Goal: Task Accomplishment & Management: Complete application form

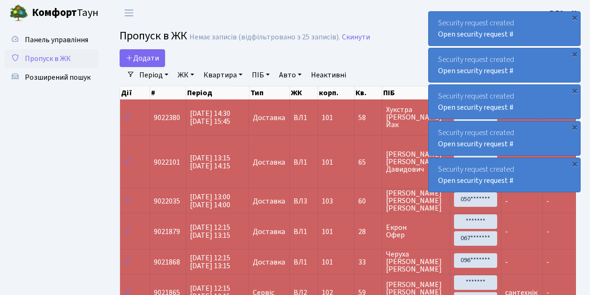
select select "25"
click at [46, 142] on ul "Панель управління Пропуск в ЖК Розширений пошук" at bounding box center [52, 272] width 94 height 484
click at [49, 57] on span "Пропуск в ЖК" at bounding box center [48, 58] width 46 height 10
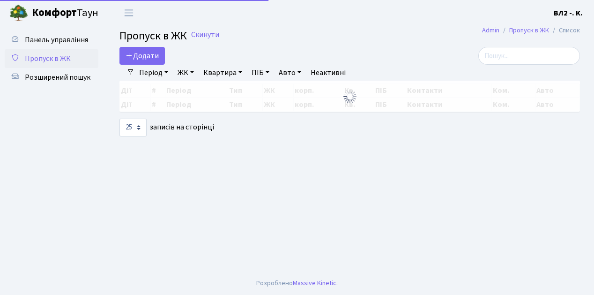
select select "25"
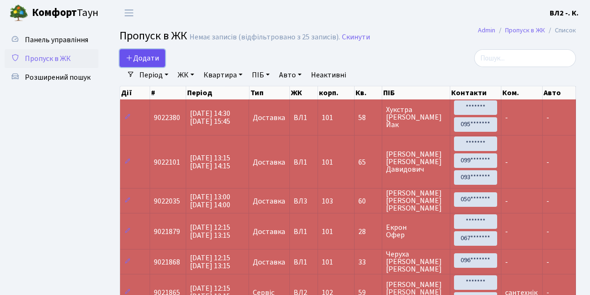
click at [143, 59] on span "Додати" at bounding box center [142, 58] width 33 height 10
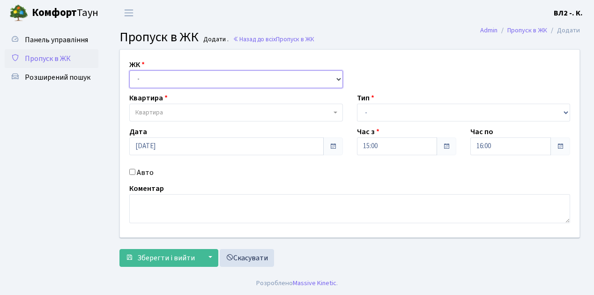
click at [161, 76] on select "- ВЛ1, Ужгородський пров., 4/1 ВЛ2, Голосіївський просп., 76 ВЛ3, пр.Голосіївсь…" at bounding box center [236, 79] width 214 height 18
select select "317"
click at [129, 70] on select "- ВЛ1, Ужгородський пров., 4/1 ВЛ2, Голосіївський просп., 76 ВЛ3, пр.Голосіївсь…" at bounding box center [236, 79] width 214 height 18
select select
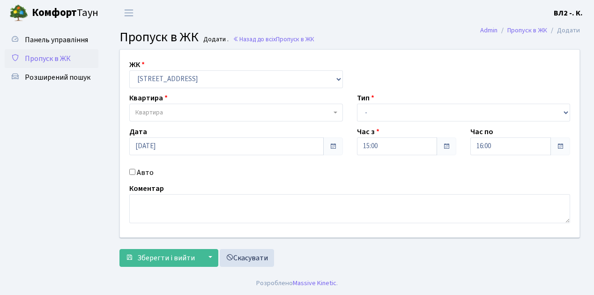
click at [181, 112] on span "Квартира" at bounding box center [233, 112] width 196 height 9
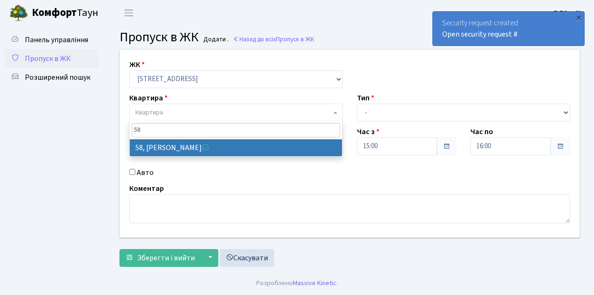
type input "58"
select select "38113"
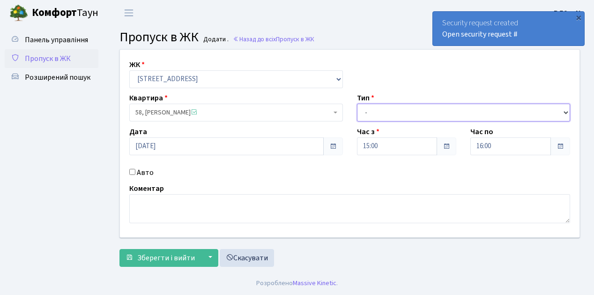
click at [383, 113] on select "- Доставка Таксі Гості Сервіс" at bounding box center [464, 113] width 214 height 18
select select "1"
click at [357, 104] on select "- Доставка Таксі Гості Сервіс" at bounding box center [464, 113] width 214 height 18
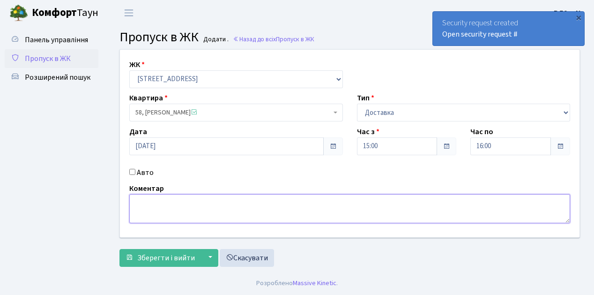
click at [156, 209] on textarea at bounding box center [349, 208] width 441 height 29
type textarea "Glovo"
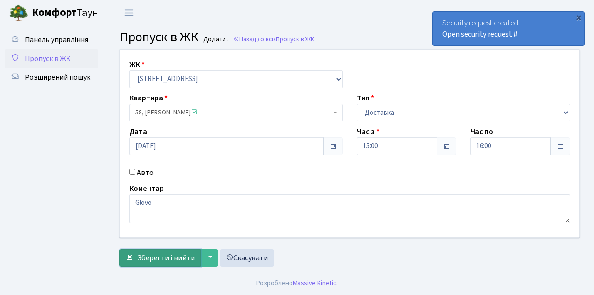
click at [168, 258] on span "Зберегти і вийти" at bounding box center [166, 258] width 58 height 10
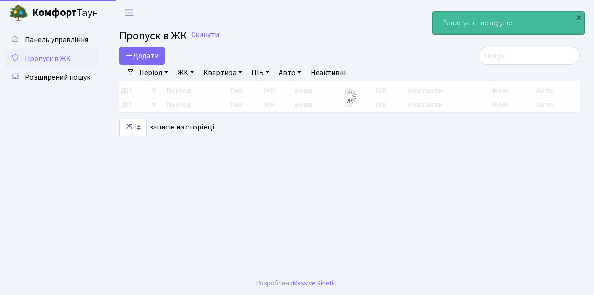
select select "25"
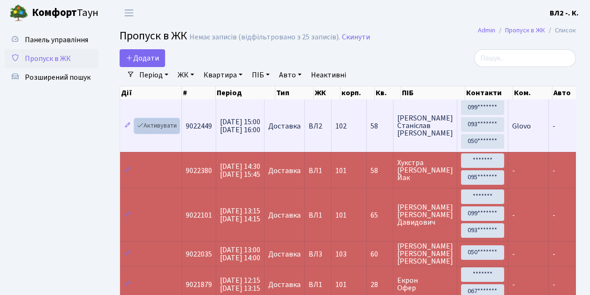
click at [168, 128] on link "Активувати" at bounding box center [157, 126] width 45 height 15
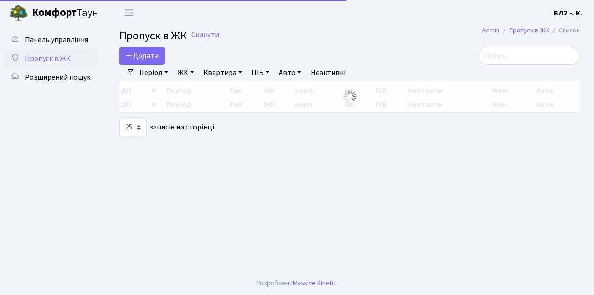
select select "25"
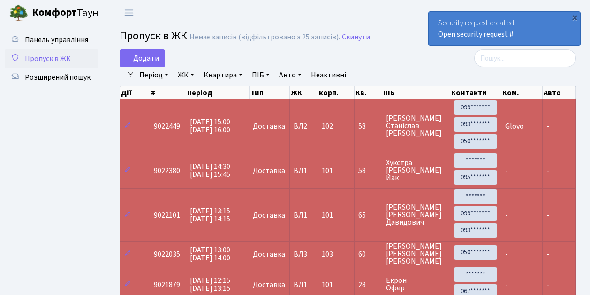
click at [50, 58] on span "Пропуск в ЖК" at bounding box center [48, 58] width 46 height 10
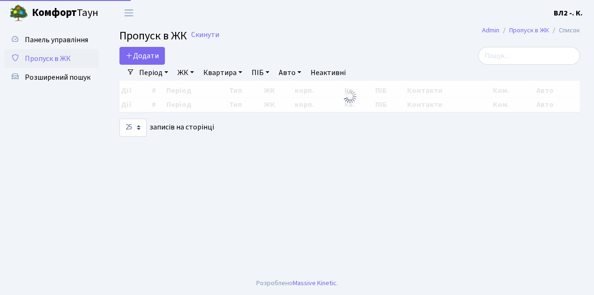
select select "25"
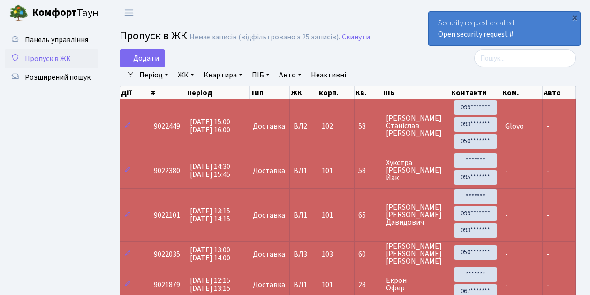
click at [53, 61] on span "Пропуск в ЖК" at bounding box center [48, 58] width 46 height 10
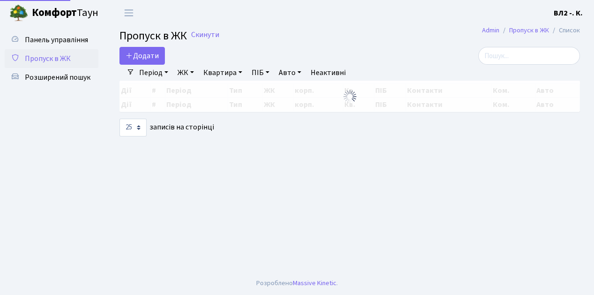
select select "25"
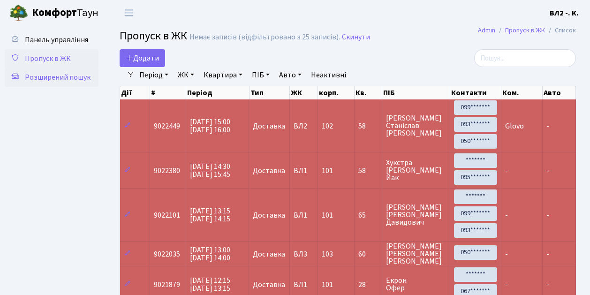
click at [52, 77] on span "Розширений пошук" at bounding box center [58, 77] width 66 height 10
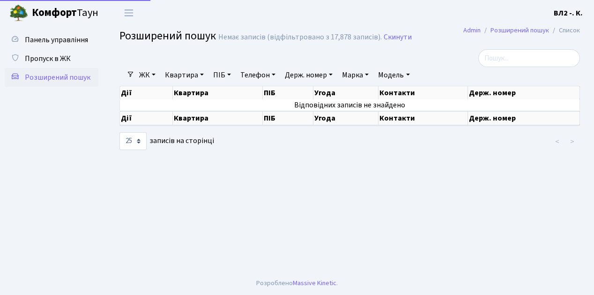
select select "25"
click at [183, 74] on link "Квартира" at bounding box center [184, 75] width 46 height 16
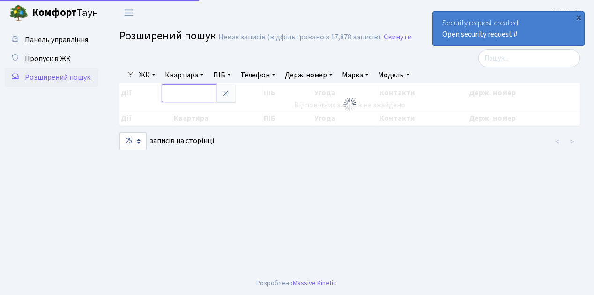
click at [182, 93] on input "text" at bounding box center [189, 93] width 55 height 18
type input "74"
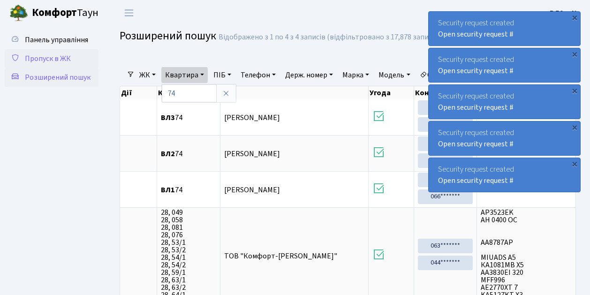
click at [57, 60] on span "Пропуск в ЖК" at bounding box center [48, 58] width 46 height 10
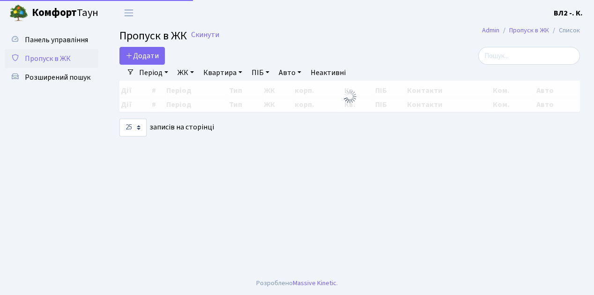
select select "25"
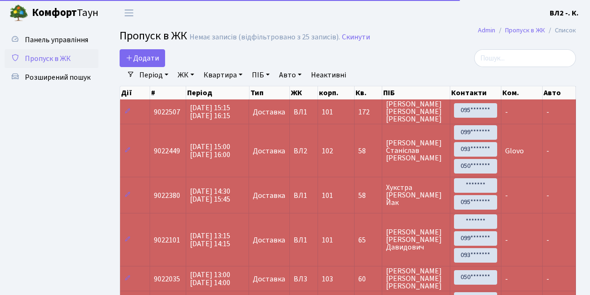
click at [227, 76] on link "Квартира" at bounding box center [223, 75] width 46 height 16
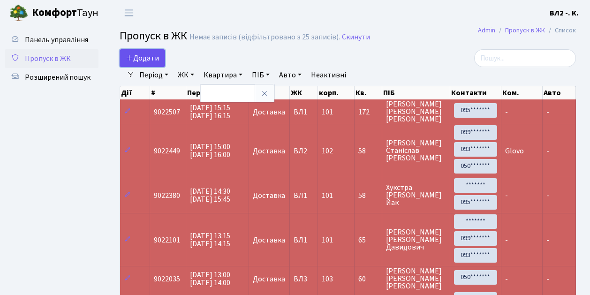
click at [151, 55] on span "Додати" at bounding box center [142, 58] width 33 height 10
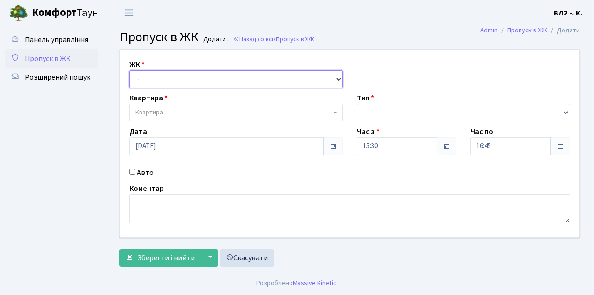
click at [155, 74] on select "- [STREET_ADDRESS][PERSON_NAME]" at bounding box center [236, 79] width 214 height 18
select select "317"
click at [129, 70] on select "- ВЛ1, Ужгородський пров., 4/1 ВЛ2, Голосіївський просп., 76 ВЛ3, пр.Голосіївсь…" at bounding box center [236, 79] width 214 height 18
select select
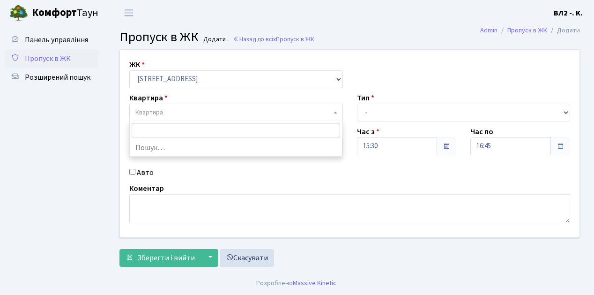
click at [188, 114] on span "Квартира" at bounding box center [233, 112] width 196 height 9
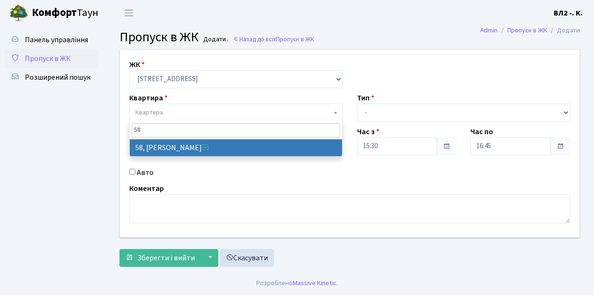
type input "58"
select select "38113"
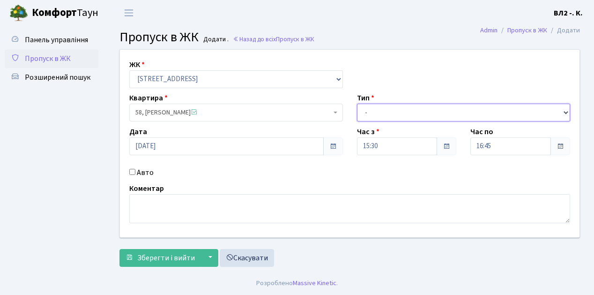
click at [375, 110] on select "- Доставка Таксі Гості Сервіс" at bounding box center [464, 113] width 214 height 18
select select "1"
click at [357, 104] on select "- Доставка Таксі Гості Сервіс" at bounding box center [464, 113] width 214 height 18
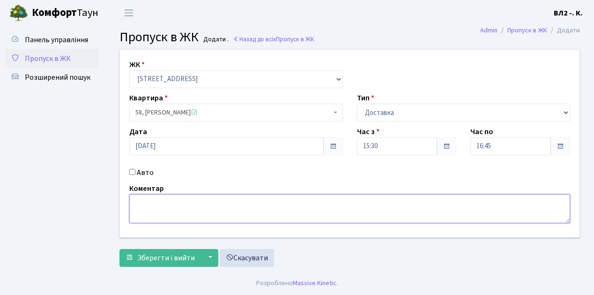
click at [158, 208] on textarea at bounding box center [349, 208] width 441 height 29
type textarea "Glovo"
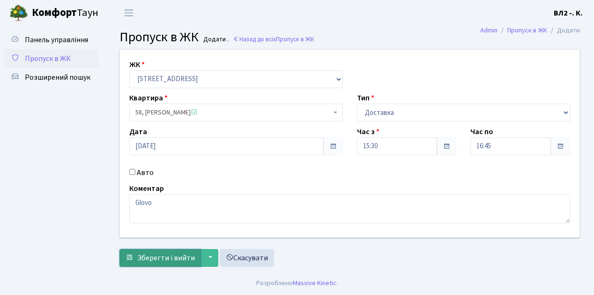
click at [170, 250] on button "Зберегти і вийти" at bounding box center [161, 258] width 82 height 18
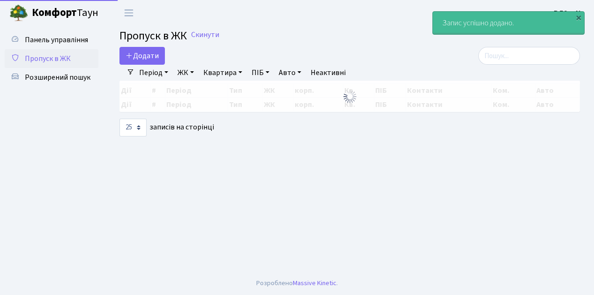
select select "25"
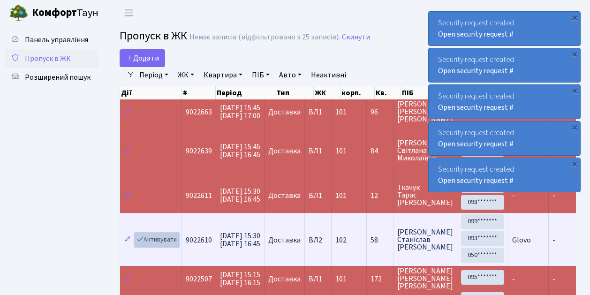
click at [155, 235] on link "Активувати" at bounding box center [157, 239] width 45 height 15
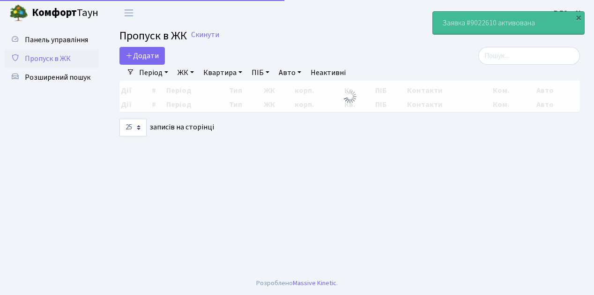
select select "25"
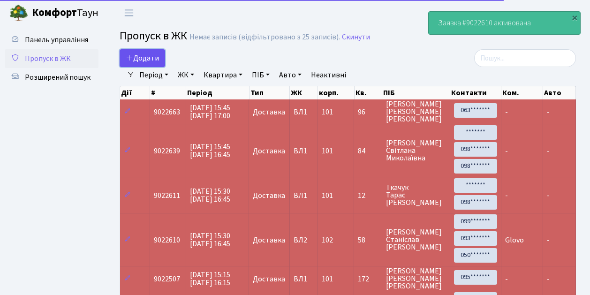
click at [138, 56] on span "Додати" at bounding box center [142, 58] width 33 height 10
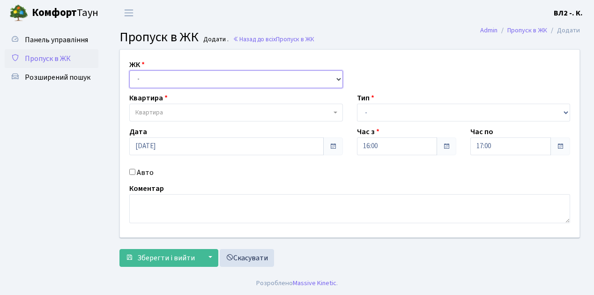
click at [145, 84] on select "- [STREET_ADDRESS][PERSON_NAME]" at bounding box center [236, 79] width 214 height 18
select select "317"
click at [129, 70] on select "- [STREET_ADDRESS][PERSON_NAME]" at bounding box center [236, 79] width 214 height 18
select select
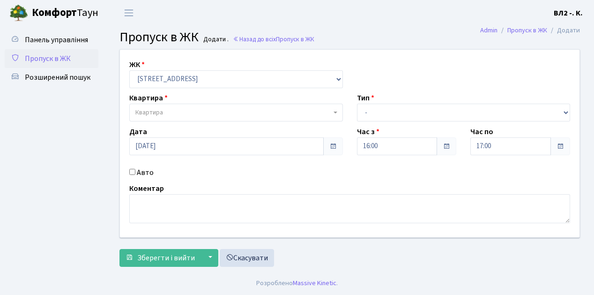
click at [207, 116] on span "Квартира" at bounding box center [233, 112] width 196 height 9
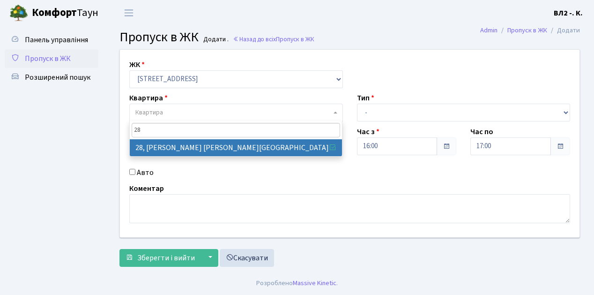
type input "28"
select select "38023"
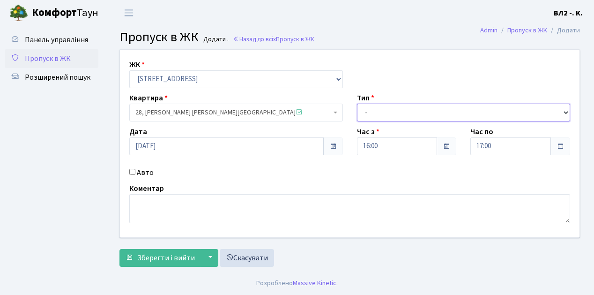
click at [402, 113] on select "- Доставка Таксі Гості Сервіс" at bounding box center [464, 113] width 214 height 18
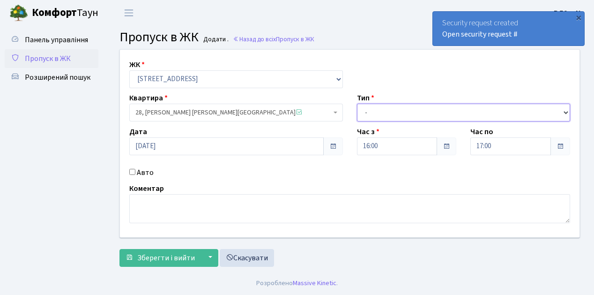
select select "3"
click at [357, 104] on select "- Доставка Таксі Гості Сервіс" at bounding box center [464, 113] width 214 height 18
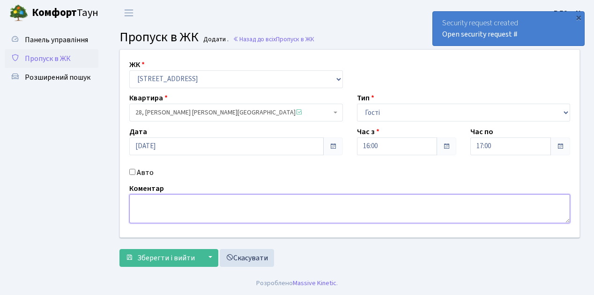
click at [157, 215] on textarea at bounding box center [349, 208] width 441 height 29
type textarea "u"
type textarea "гість"
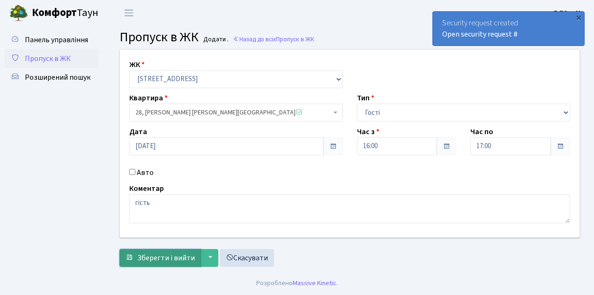
click at [172, 258] on span "Зберегти і вийти" at bounding box center [166, 258] width 58 height 10
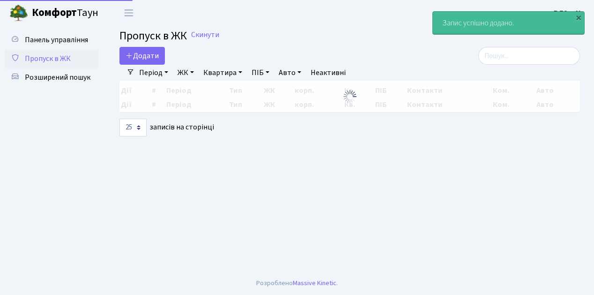
select select "25"
